Goal: Information Seeking & Learning: Check status

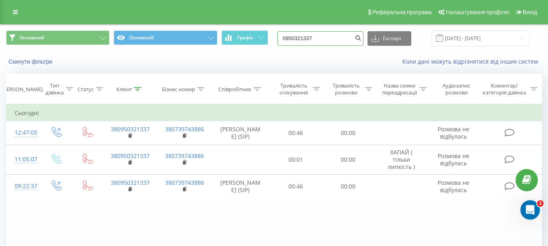
click at [330, 33] on input "0950321337" at bounding box center [321, 38] width 86 height 15
paste input "[PHONE_NUMBER]"
click at [322, 39] on input "[PHONE_NUMBER]" at bounding box center [321, 38] width 86 height 15
click at [325, 36] on input "0664839539" at bounding box center [321, 38] width 86 height 15
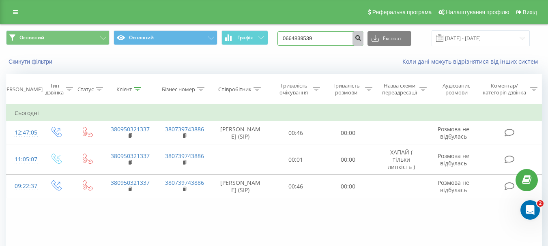
type input "0664839539"
click at [362, 37] on icon "submit" at bounding box center [358, 36] width 7 height 5
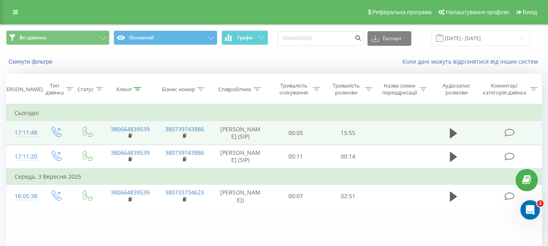
click at [510, 135] on icon at bounding box center [509, 133] width 10 height 9
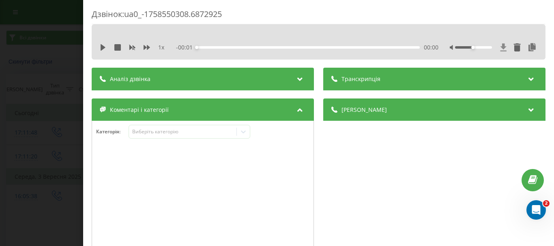
click at [501, 45] on icon at bounding box center [504, 47] width 6 height 8
